Goal: Task Accomplishment & Management: Manage account settings

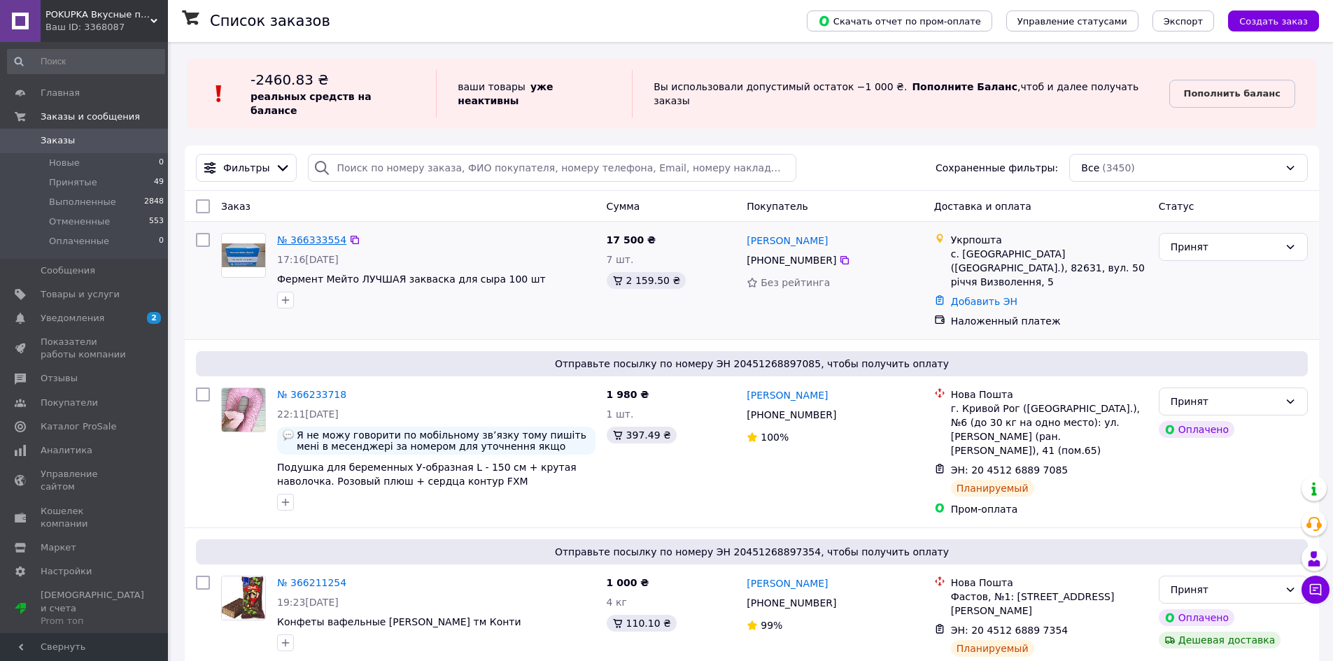
click at [328, 234] on link "№ 366333554" at bounding box center [311, 239] width 69 height 11
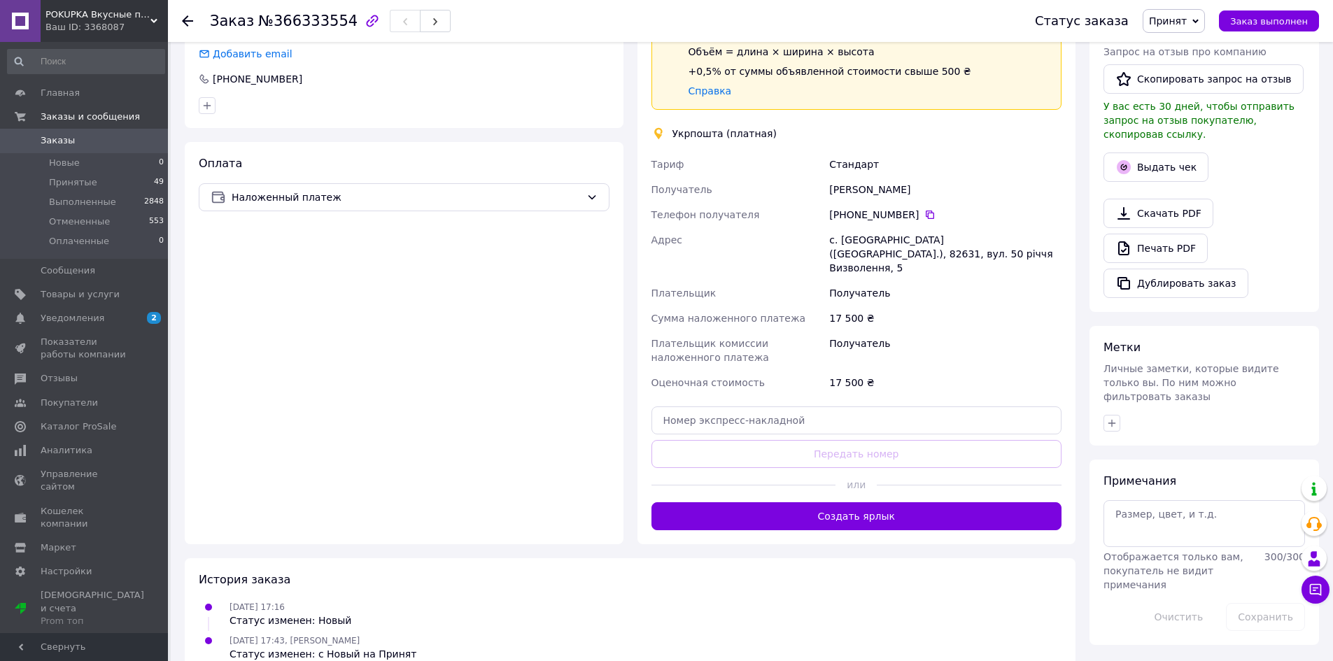
scroll to position [85, 0]
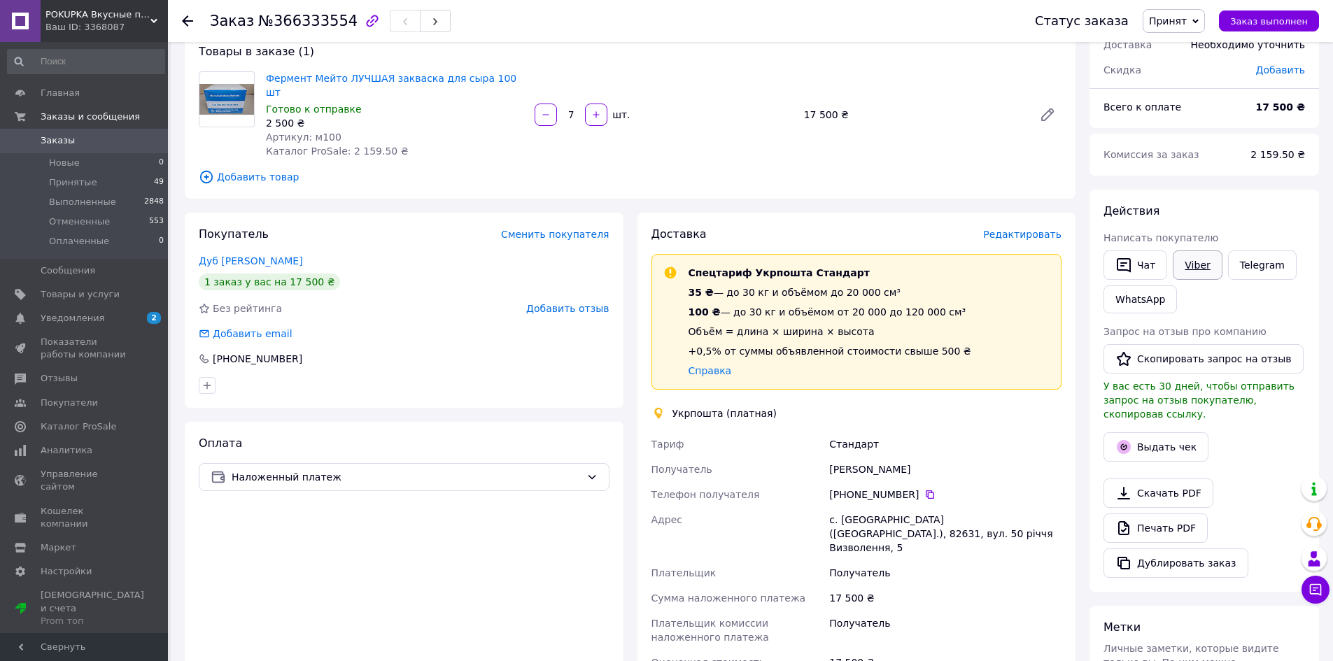
click at [1191, 263] on link "Viber" at bounding box center [1197, 265] width 49 height 29
click at [187, 21] on use at bounding box center [187, 20] width 11 height 11
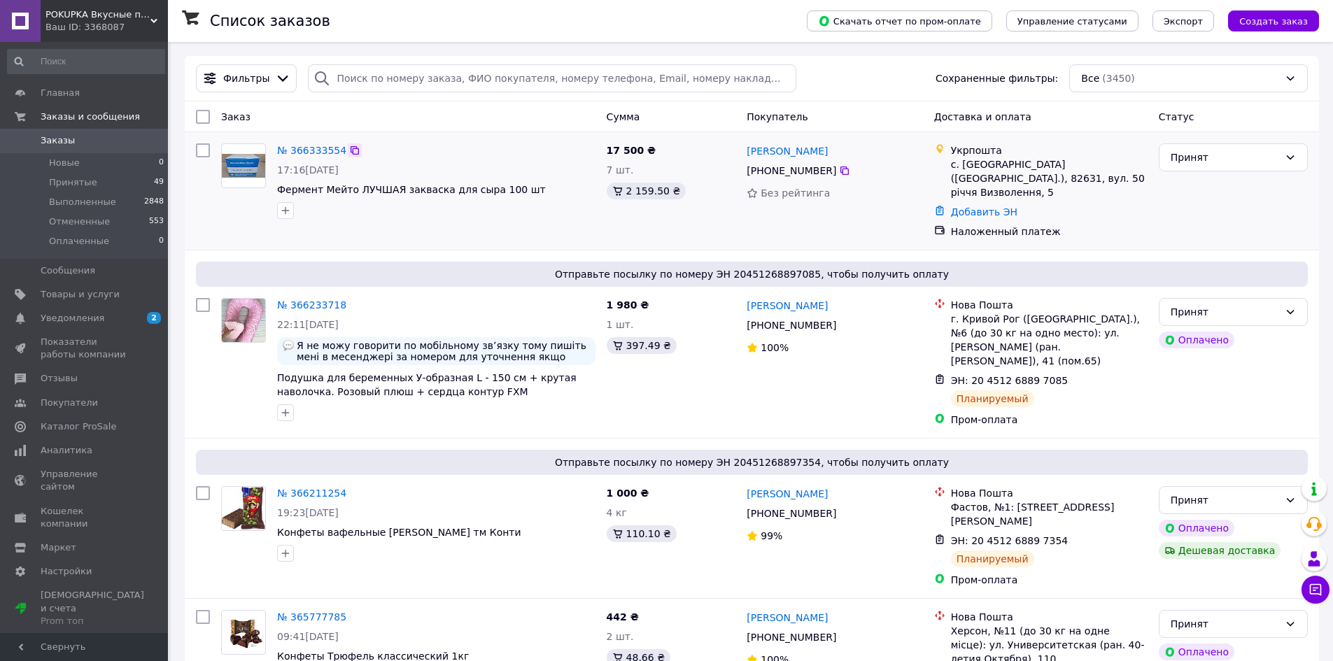
click at [351, 153] on icon at bounding box center [355, 150] width 8 height 8
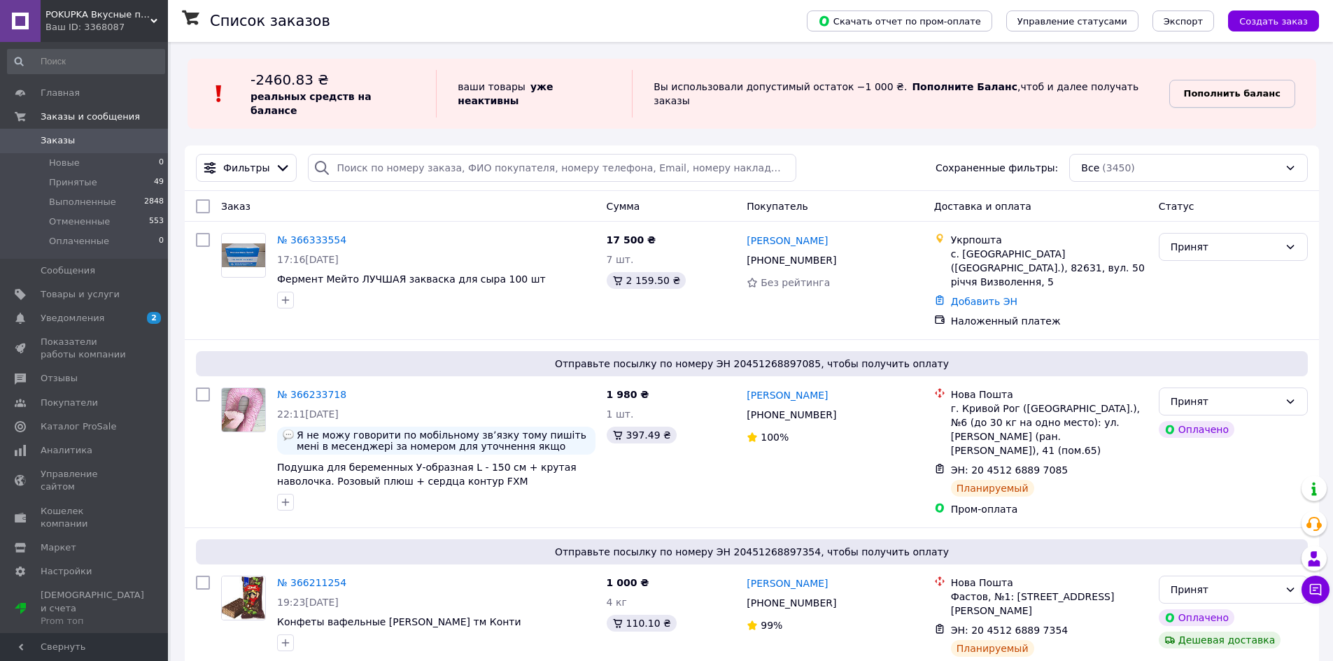
click at [1217, 88] on b "Пополнить баланс" at bounding box center [1232, 93] width 97 height 10
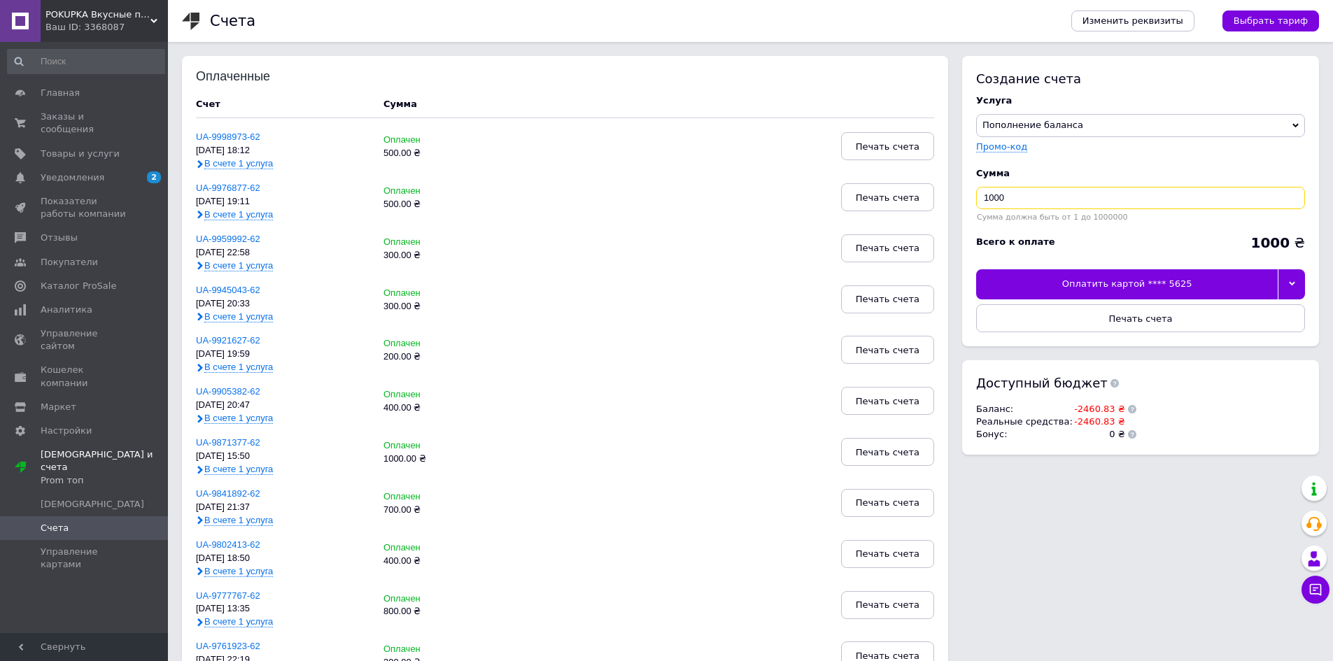
drag, startPoint x: 1011, startPoint y: 197, endPoint x: 976, endPoint y: 199, distance: 35.8
click at [976, 199] on div "Создание счета Услуга Пополнение баланса Premium-дизайн Промо-код Сумма 1000 Су…" at bounding box center [1140, 201] width 357 height 290
type input "2600"
click at [1294, 283] on icon at bounding box center [1292, 284] width 6 height 6
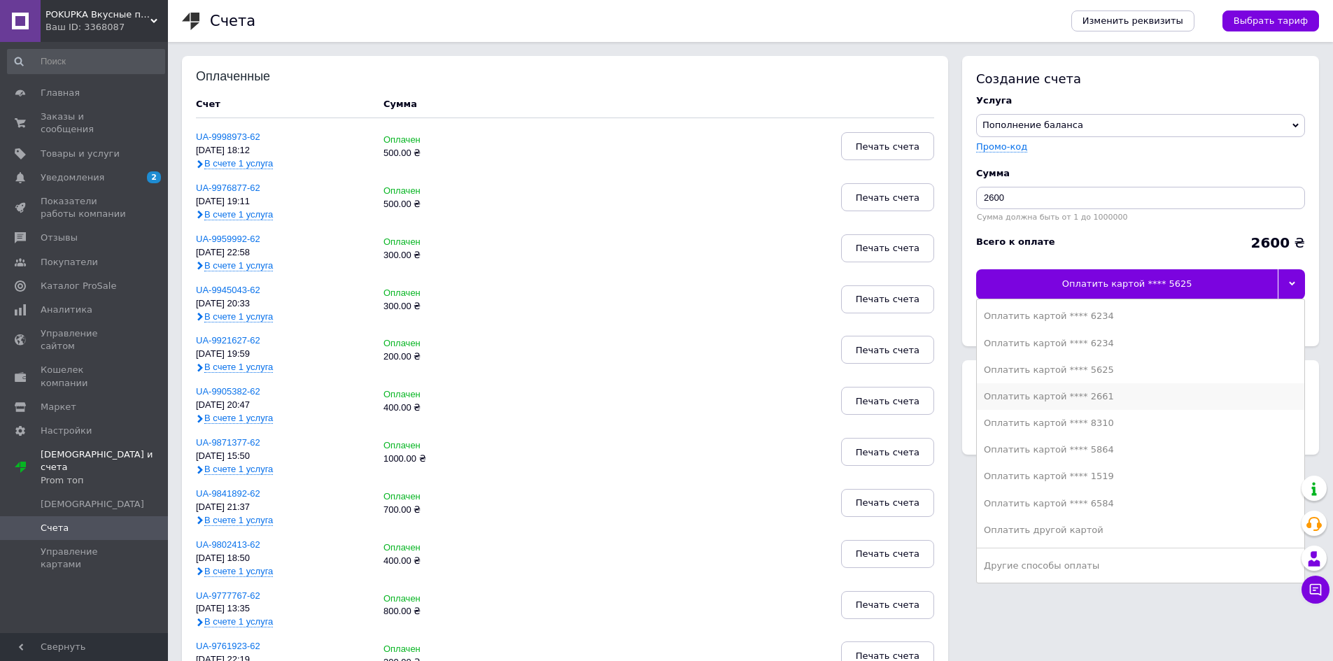
click at [1126, 397] on div "Оплатить картой **** 2661" at bounding box center [1141, 397] width 314 height 13
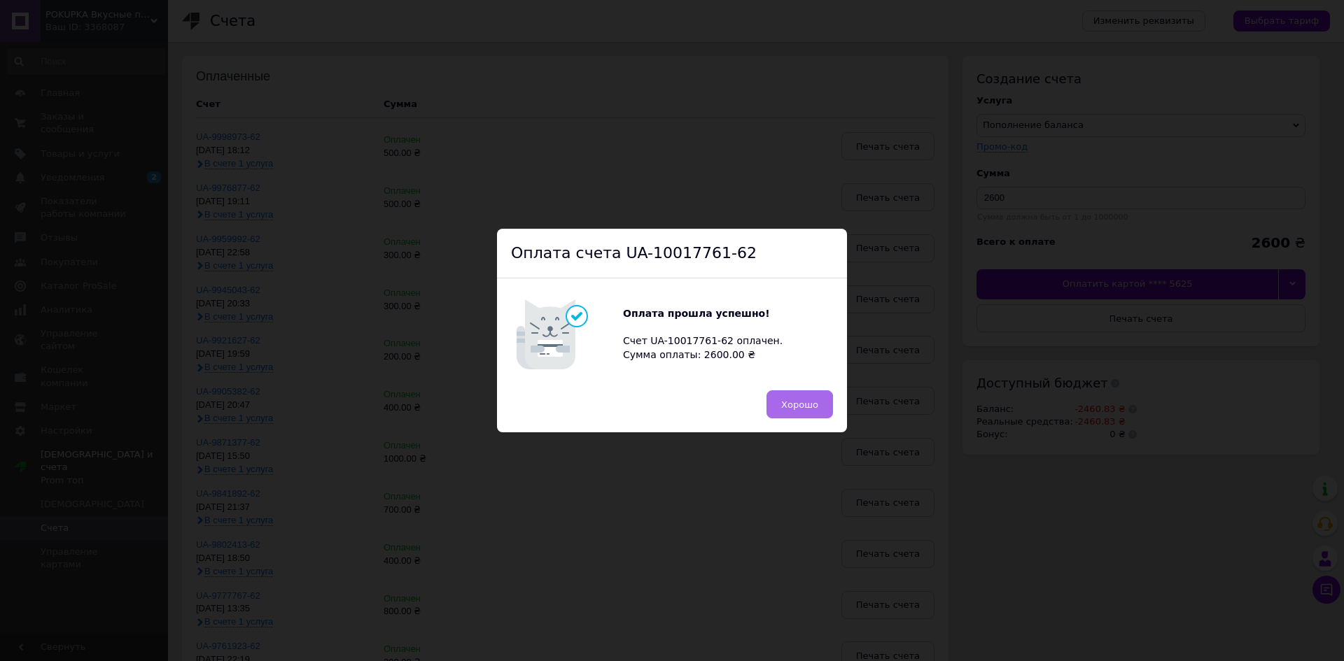
click at [797, 398] on button "Хорошо" at bounding box center [799, 405] width 66 height 28
